Goal: Transaction & Acquisition: Purchase product/service

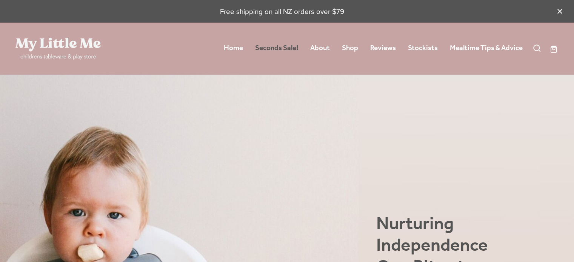
click at [277, 48] on link "Seconds Sale!" at bounding box center [276, 48] width 43 height 14
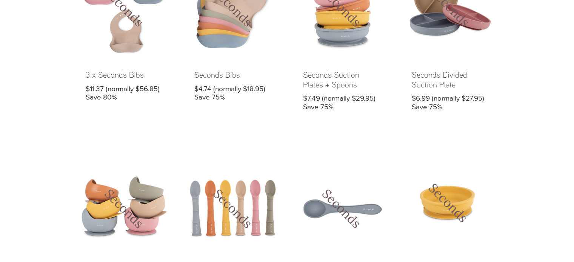
scroll to position [230, 0]
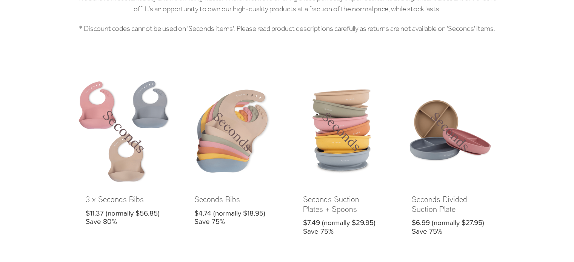
click at [110, 144] on link at bounding box center [124, 164] width 101 height 167
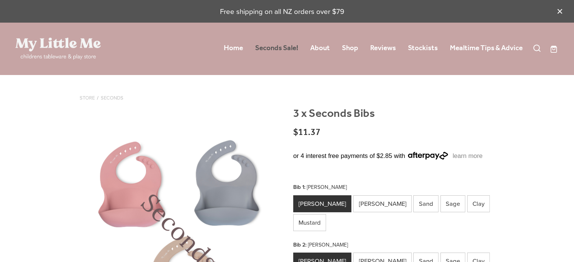
click at [282, 43] on link "Seconds Sale!" at bounding box center [276, 48] width 43 height 14
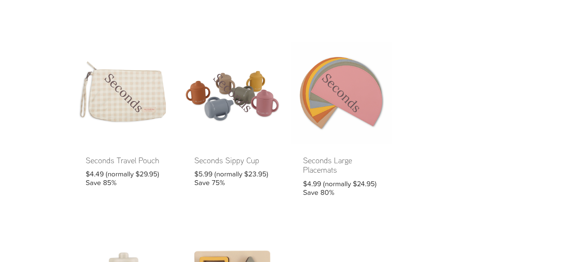
scroll to position [868, 0]
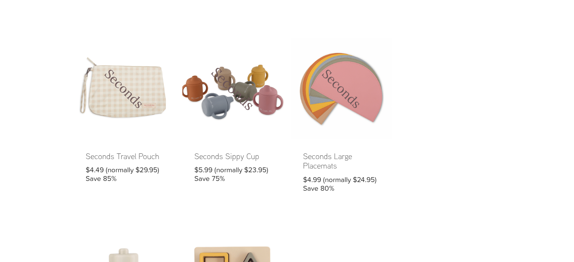
click at [215, 132] on link at bounding box center [232, 121] width 101 height 167
